Goal: Information Seeking & Learning: Learn about a topic

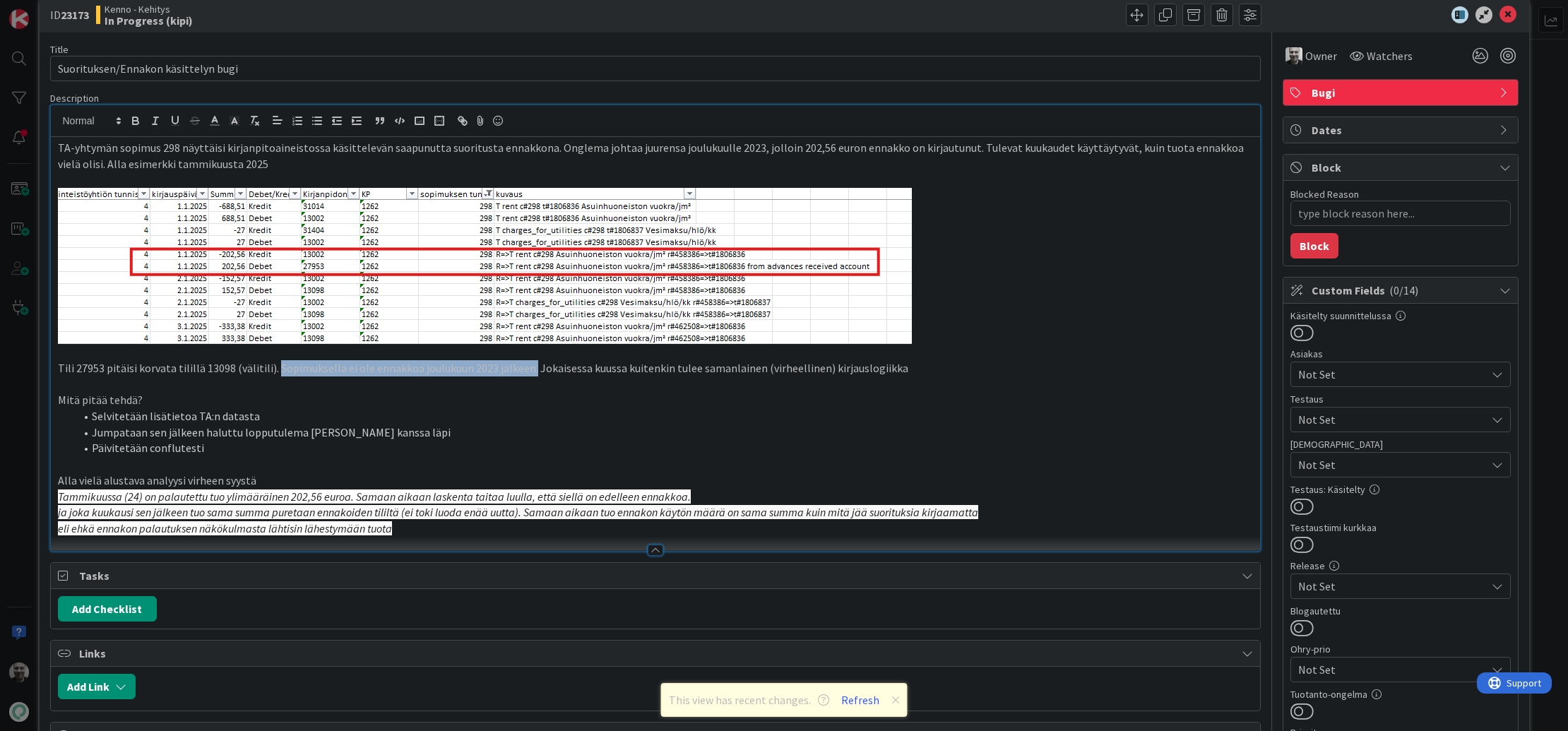
scroll to position [23, 0]
click at [598, 376] on p at bounding box center [655, 383] width 1195 height 16
click at [631, 369] on p "Tili 27953 pitäisi korvata tilillä 13098 (välitili). Sopimuksella ei ole ennakk…" at bounding box center [655, 367] width 1195 height 16
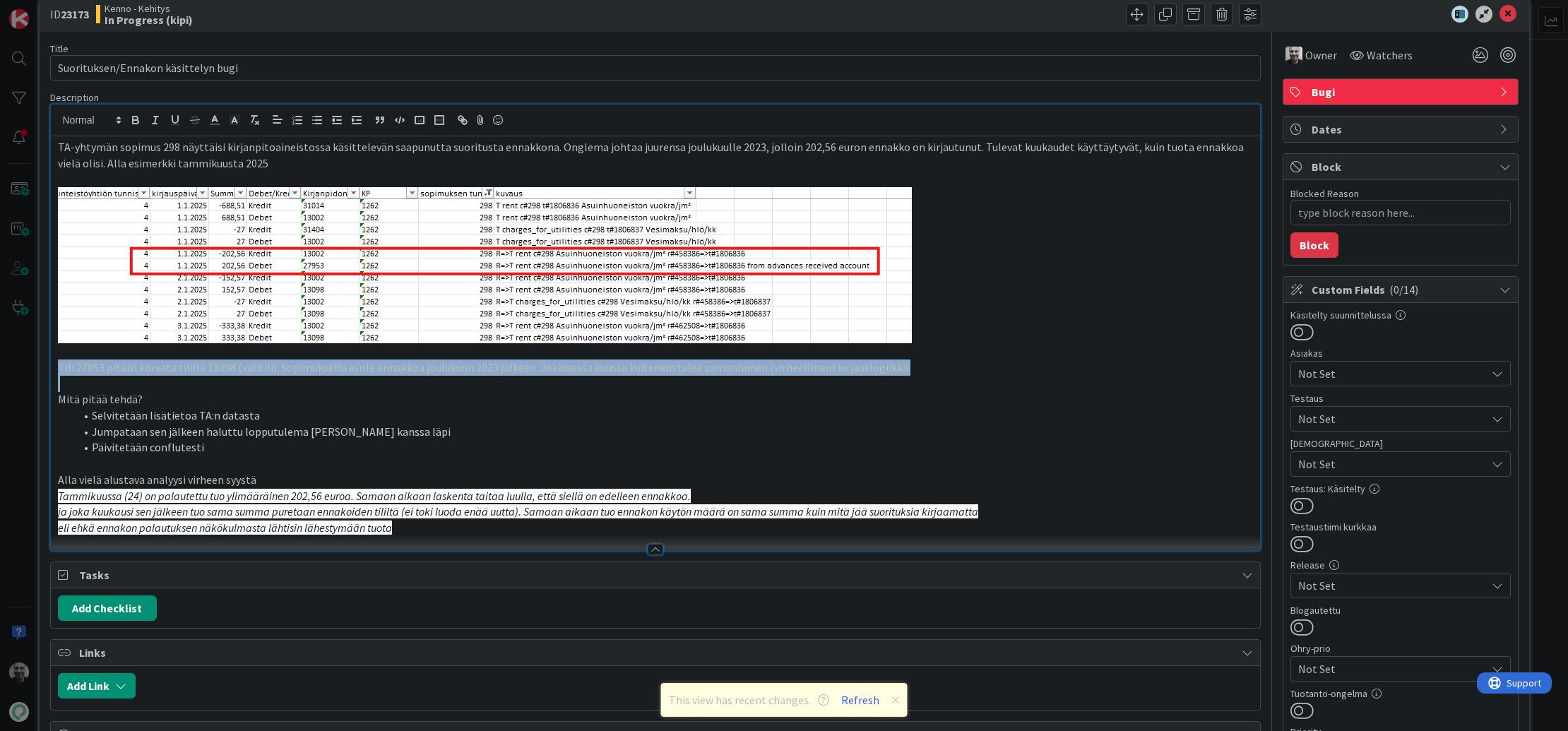
click at [631, 369] on p "Tili 27953 pitäisi korvata tilillä 13098 (välitili). Sopimuksella ei ole ennakk…" at bounding box center [655, 367] width 1195 height 16
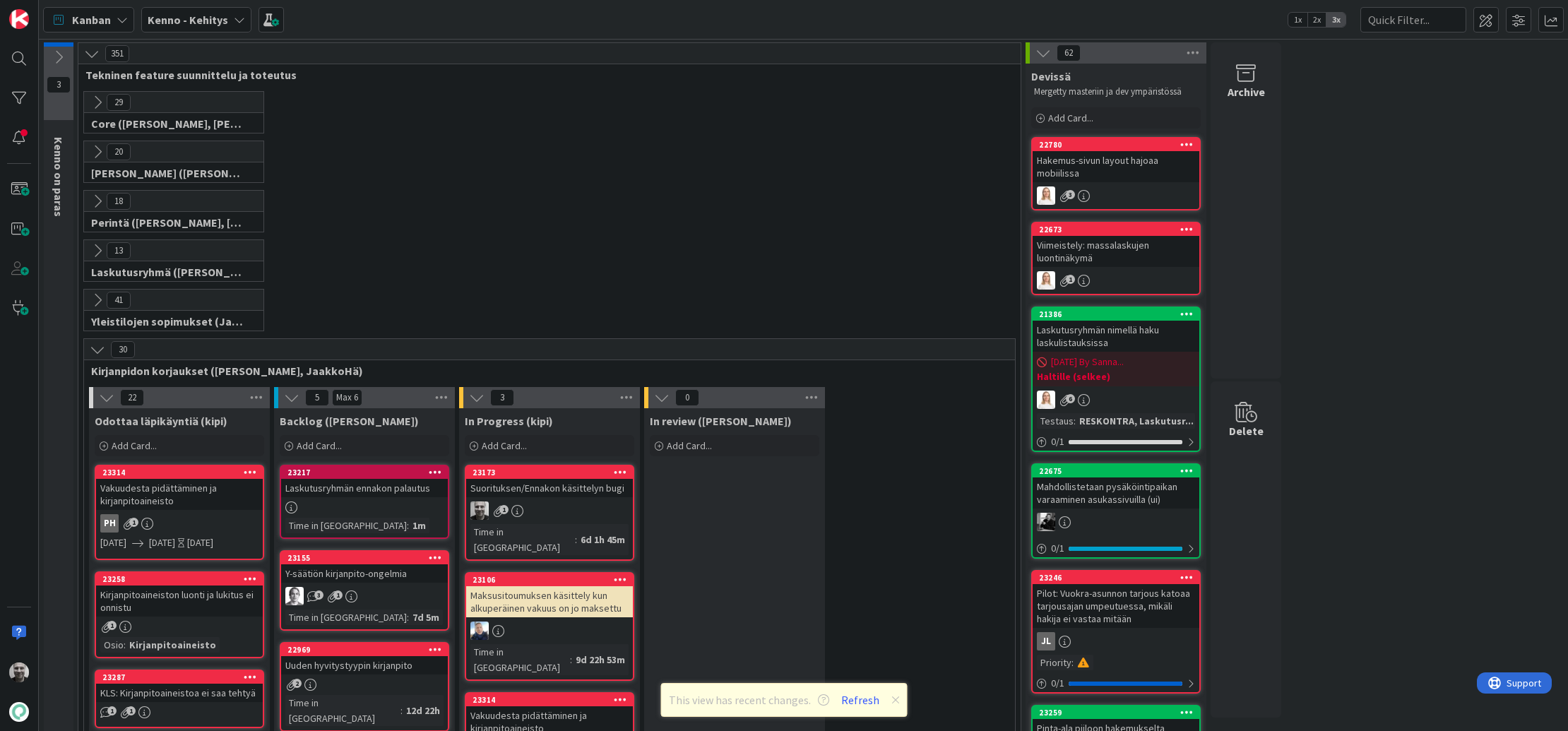
click at [682, 289] on div "41 Yleistilojen sopimukset (Jaakko, VilleP, TommiL, Simo)" at bounding box center [549, 314] width 936 height 50
click at [853, 697] on button "Refresh" at bounding box center [860, 700] width 48 height 19
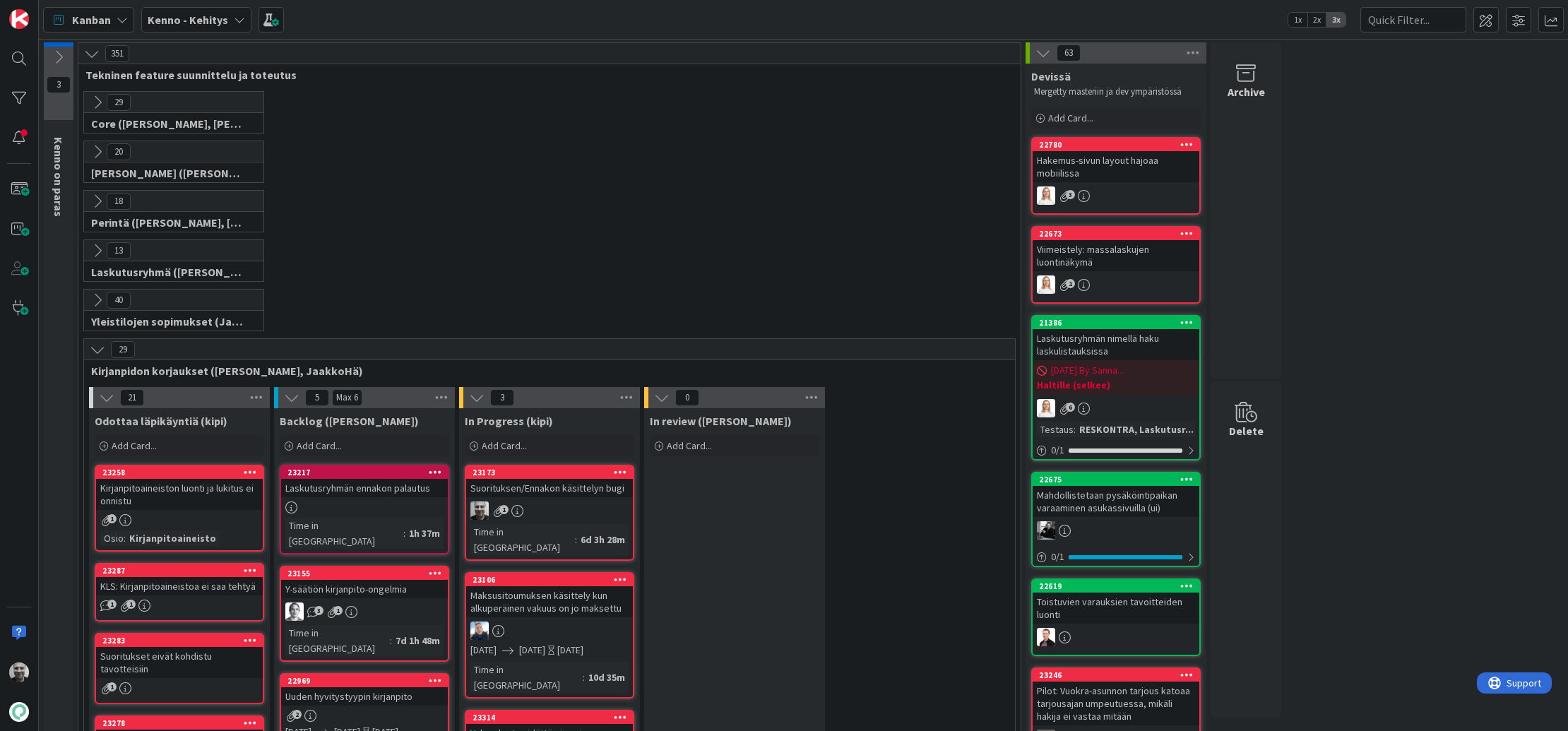
click at [572, 125] on div "29 Core (Pasi, Jussi, JaakkoHä, Jyri, Leo, MikkoK, Väinö, MattiH)" at bounding box center [549, 116] width 936 height 50
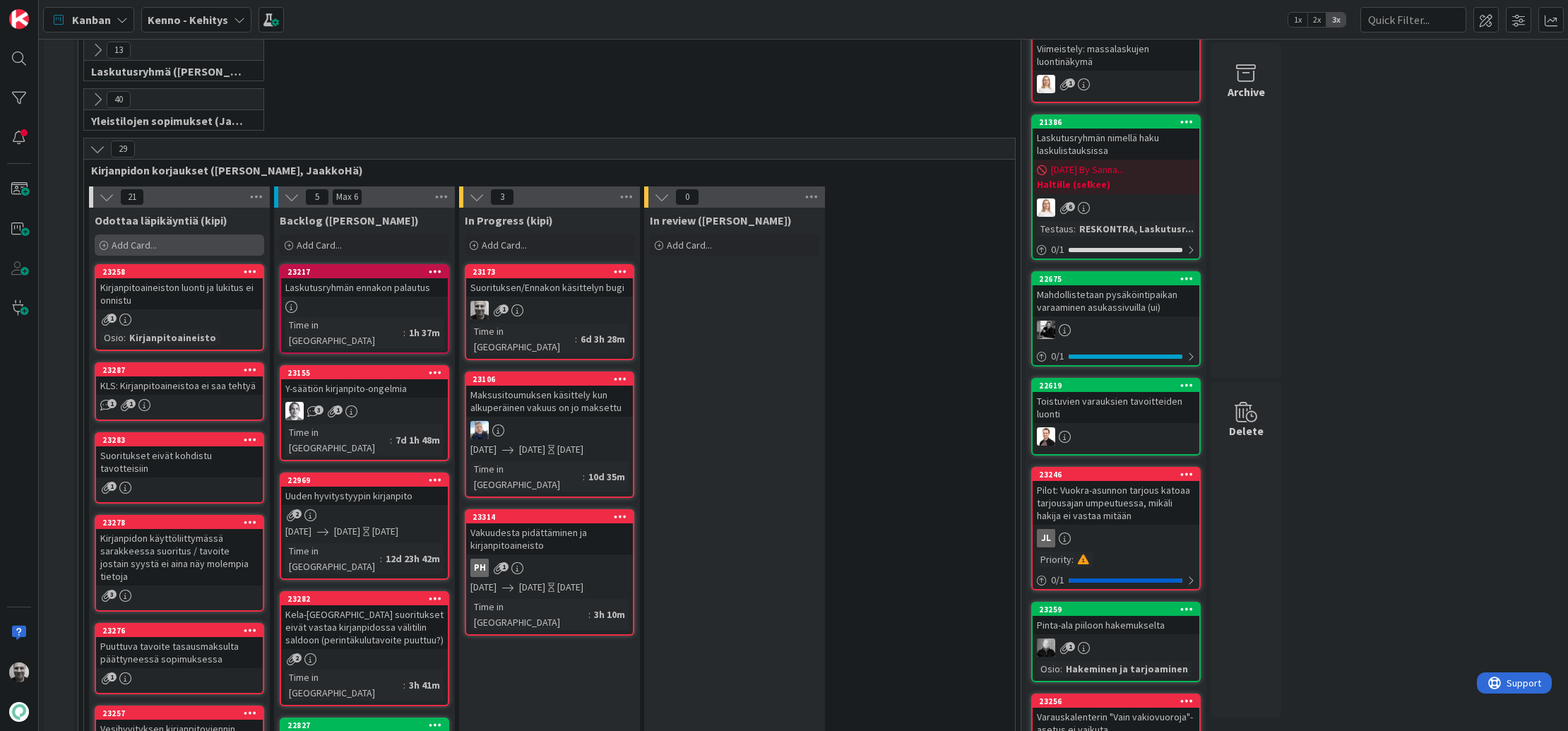
scroll to position [216, 0]
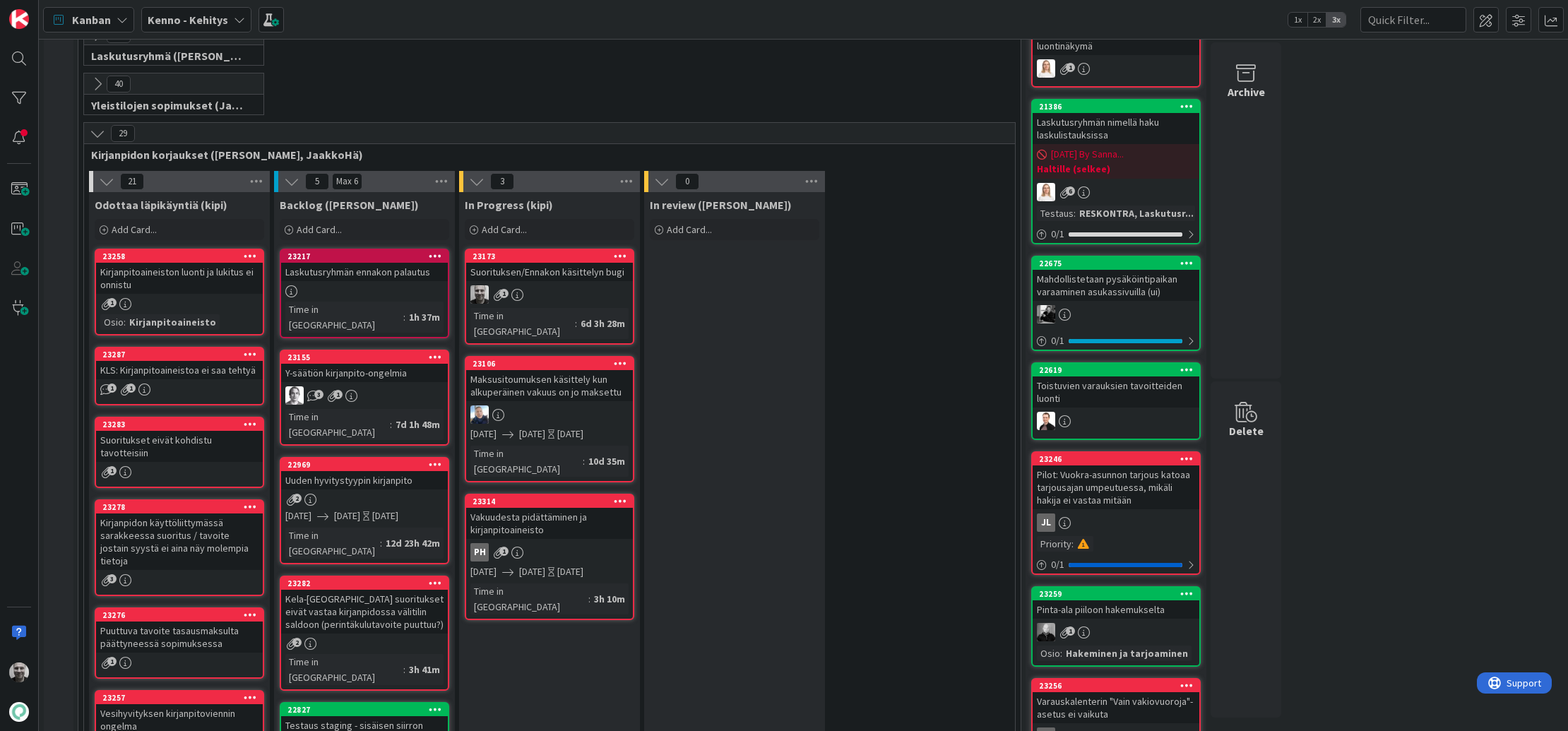
click at [572, 277] on div "Suorituksen/Ennakon käsittelyn bugi" at bounding box center [549, 272] width 166 height 19
click at [551, 266] on div "Suorituksen/Ennakon käsittelyn bugi" at bounding box center [549, 272] width 166 height 19
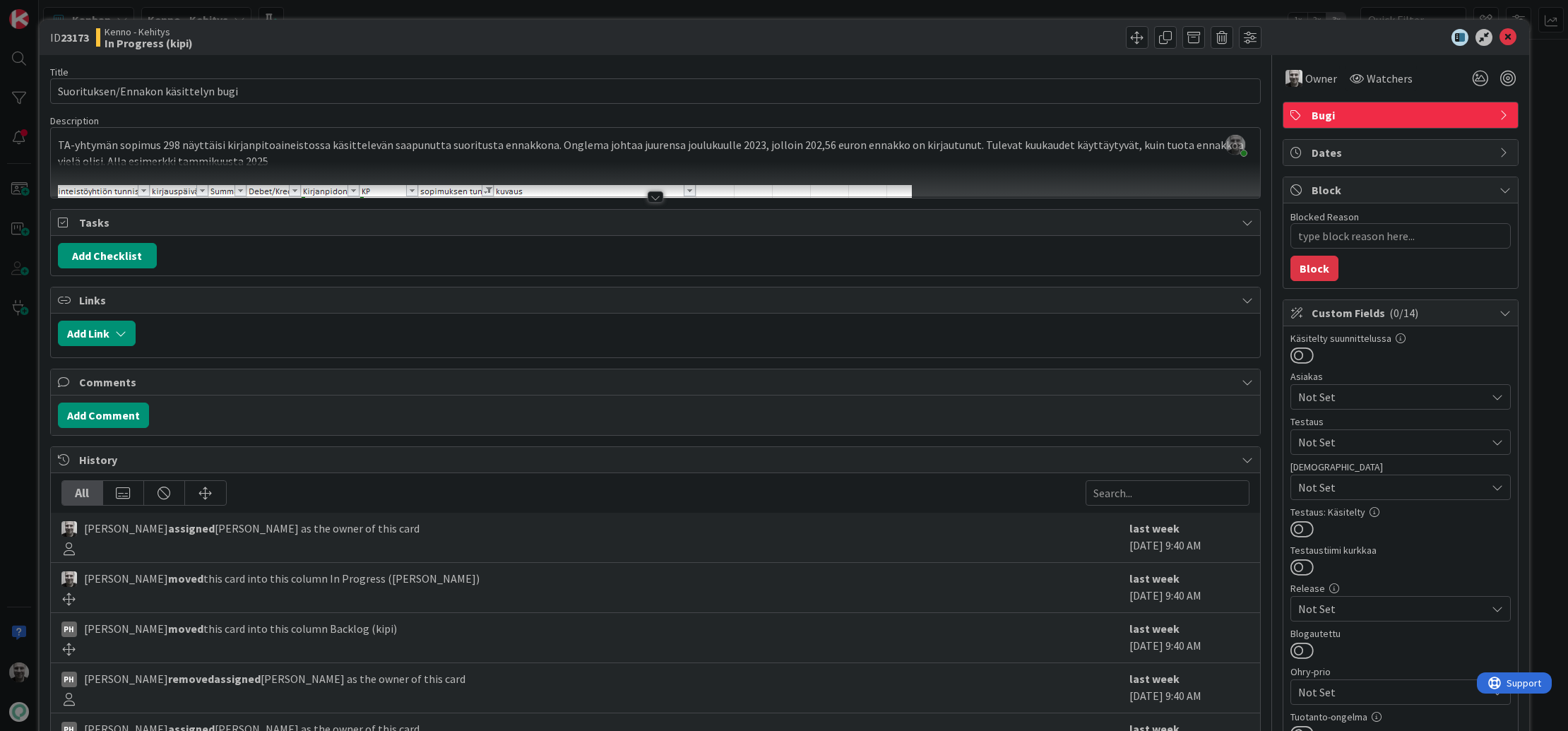
click at [83, 37] on b "23173" at bounding box center [74, 37] width 28 height 14
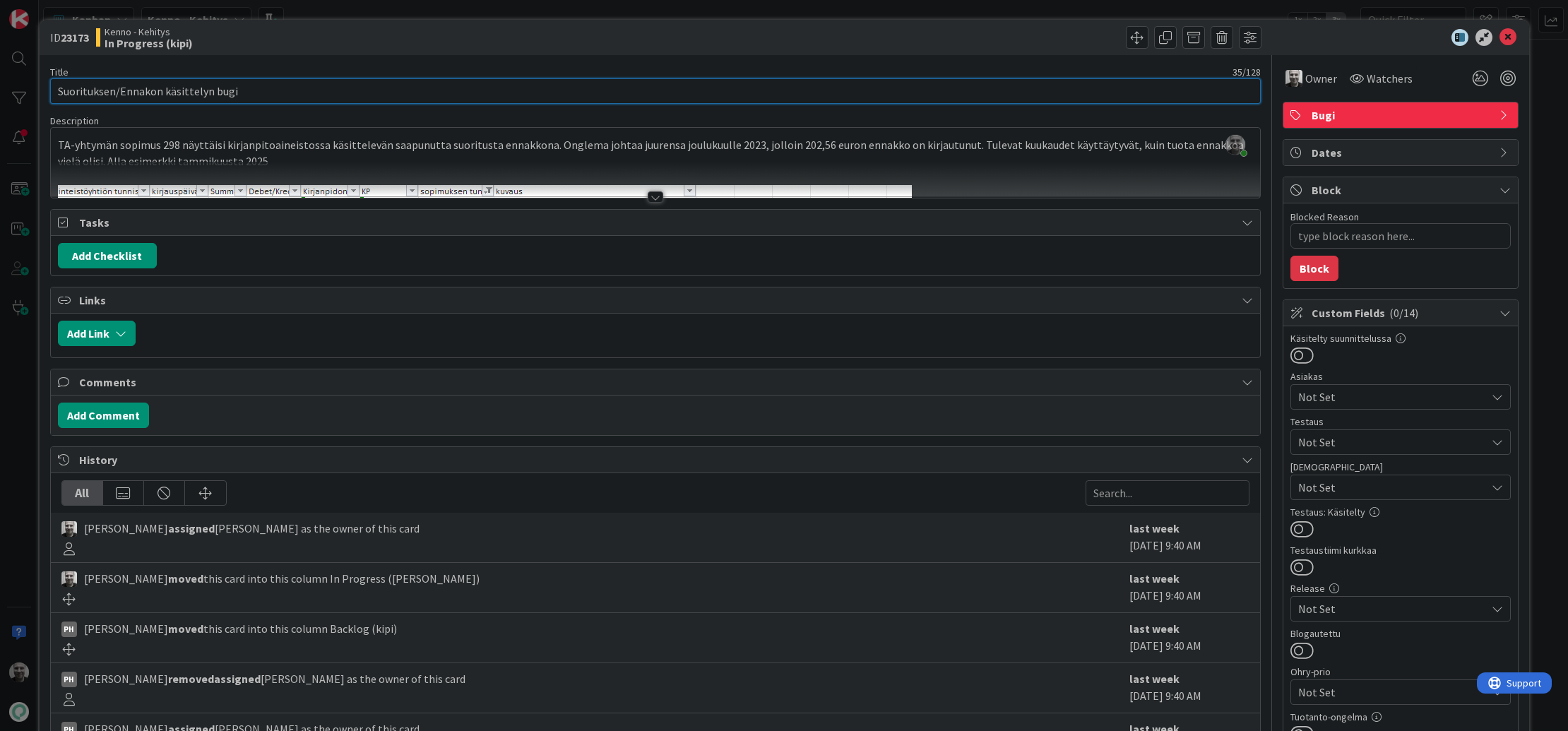
click at [124, 91] on input "Suorituksen/Ennakon käsittelyn bugi" at bounding box center [655, 91] width 1210 height 26
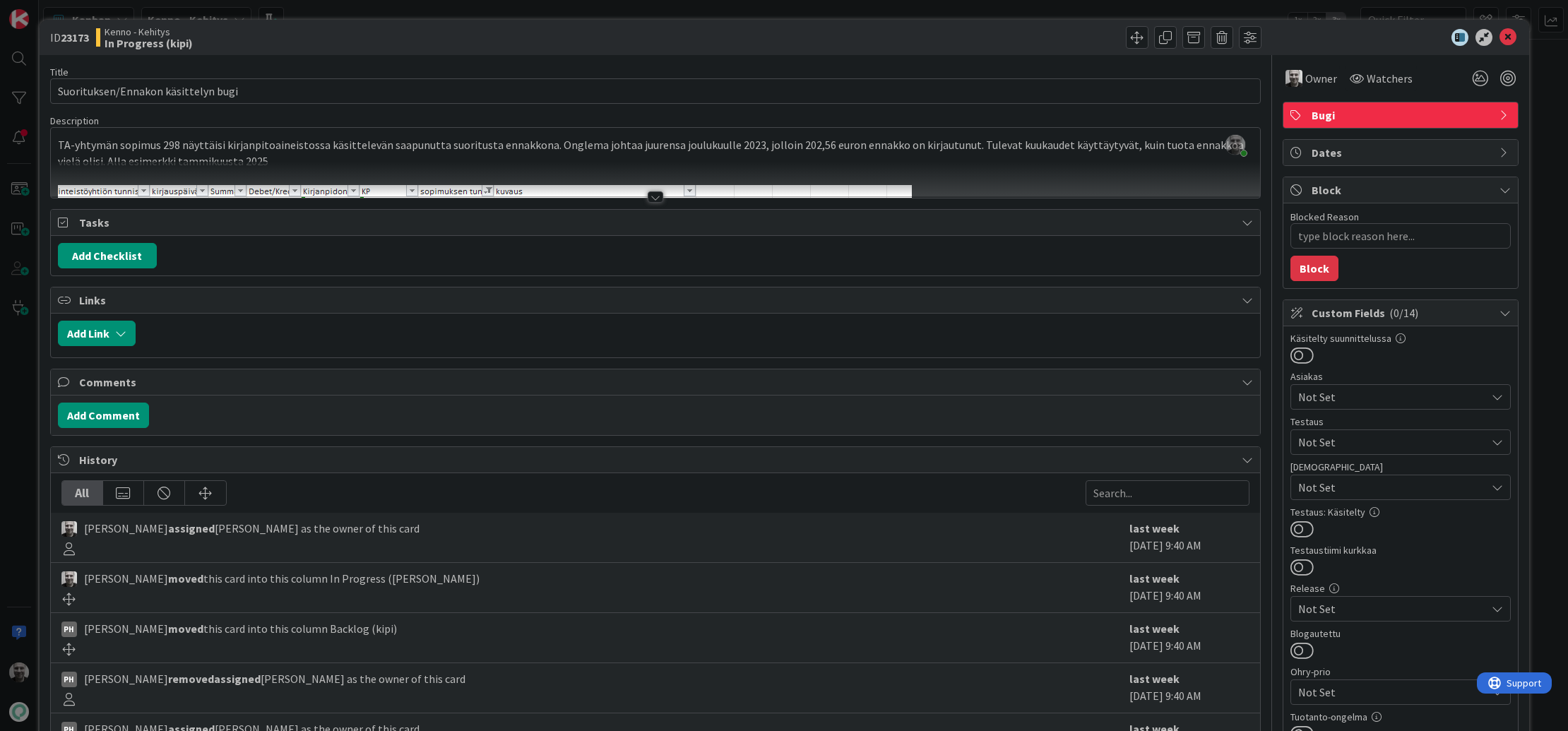
click at [654, 196] on div at bounding box center [655, 197] width 15 height 12
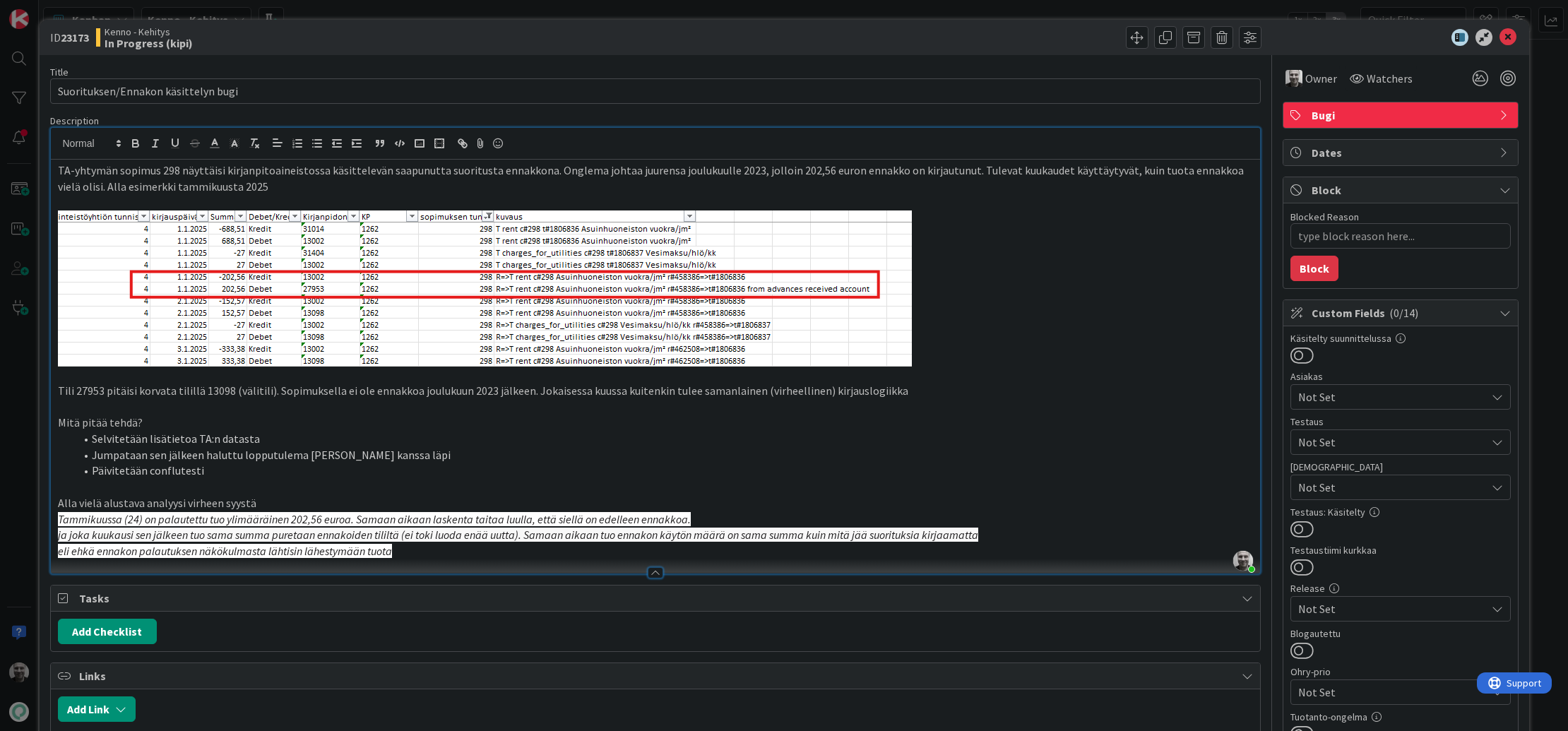
click at [420, 557] on p "eli ehkä ennakon palautuksen näkökulmasta lähtisin lähestymään tuota" at bounding box center [655, 551] width 1195 height 16
click at [424, 551] on p "eli ehkä ennakon palautuksen näkökulmasta lähtisin lähestymään tuota" at bounding box center [655, 551] width 1195 height 16
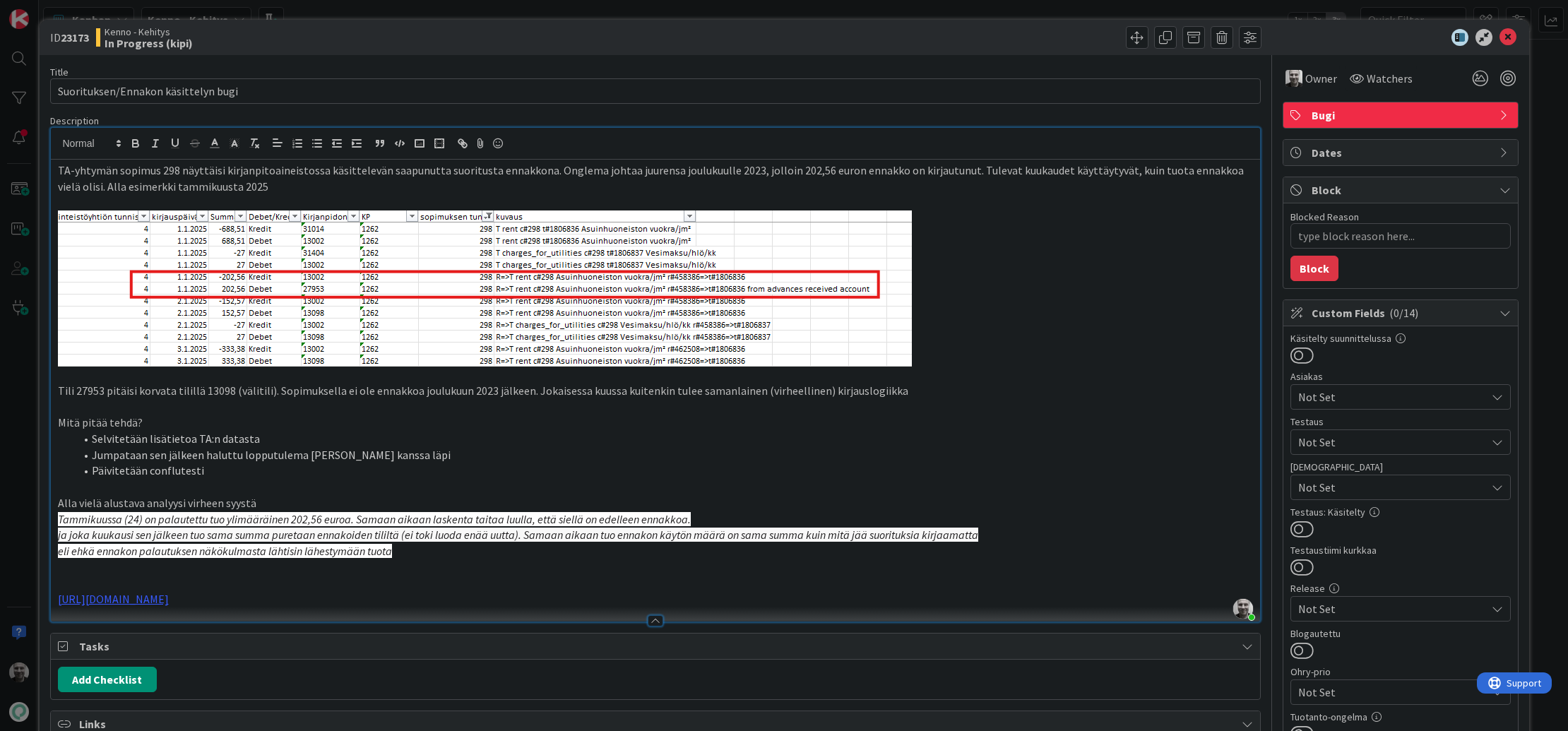
click at [703, 40] on div at bounding box center [960, 37] width 602 height 22
type textarea "x"
